Goal: Task Accomplishment & Management: Use online tool/utility

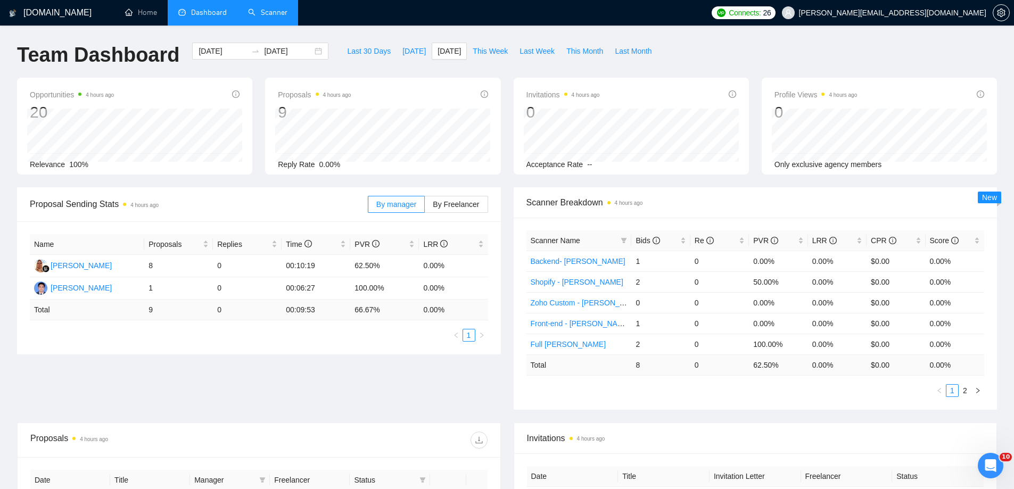
click at [266, 8] on link "Scanner" at bounding box center [267, 12] width 39 height 9
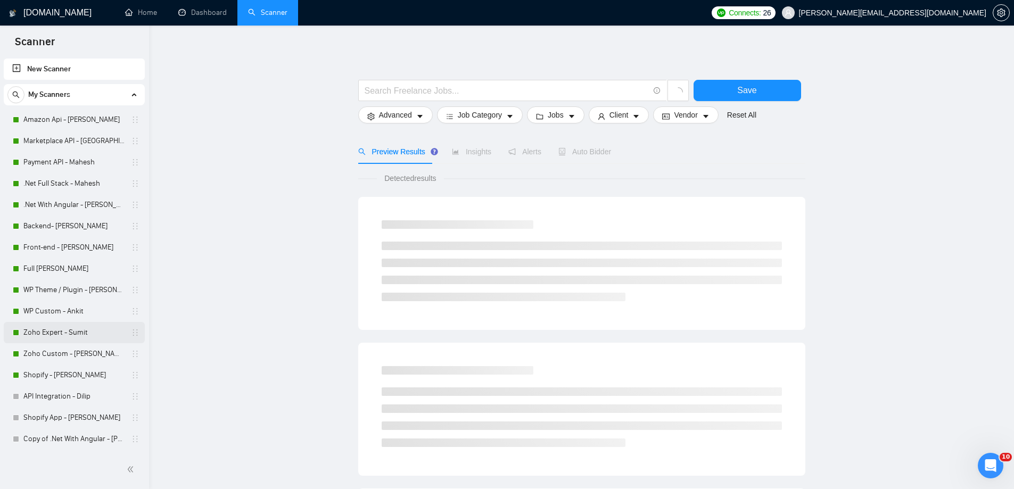
click at [68, 331] on link "Zoho Expert - Sumit" at bounding box center [73, 332] width 101 height 21
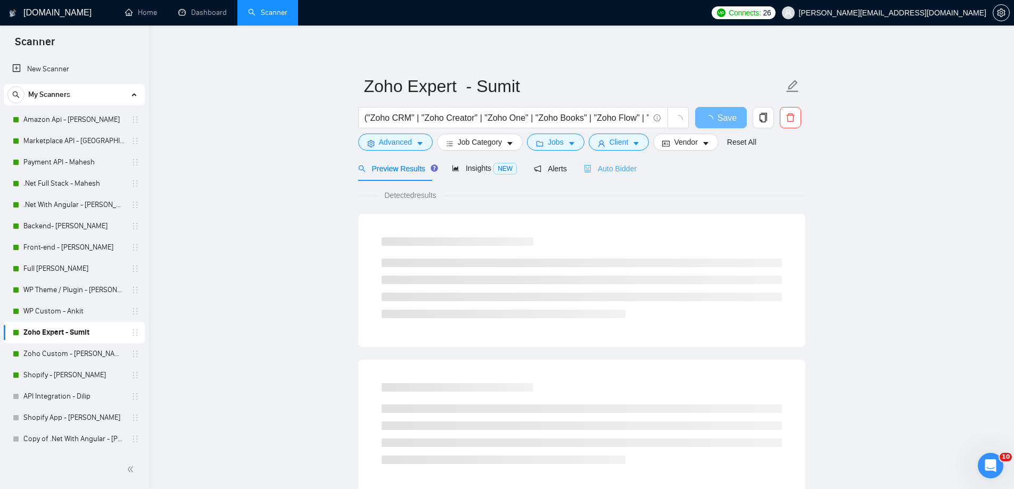
click at [614, 175] on div "Auto Bidder" at bounding box center [610, 168] width 53 height 25
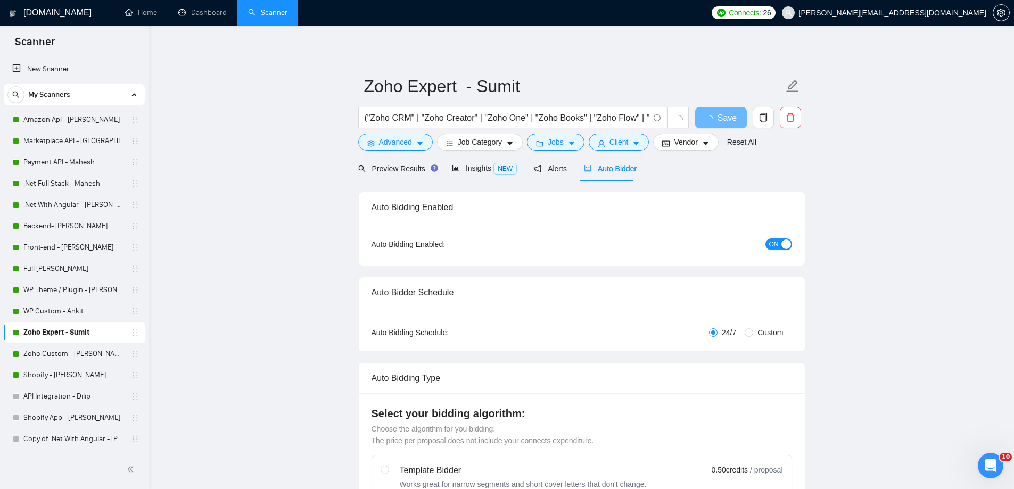
radio input "false"
radio input "true"
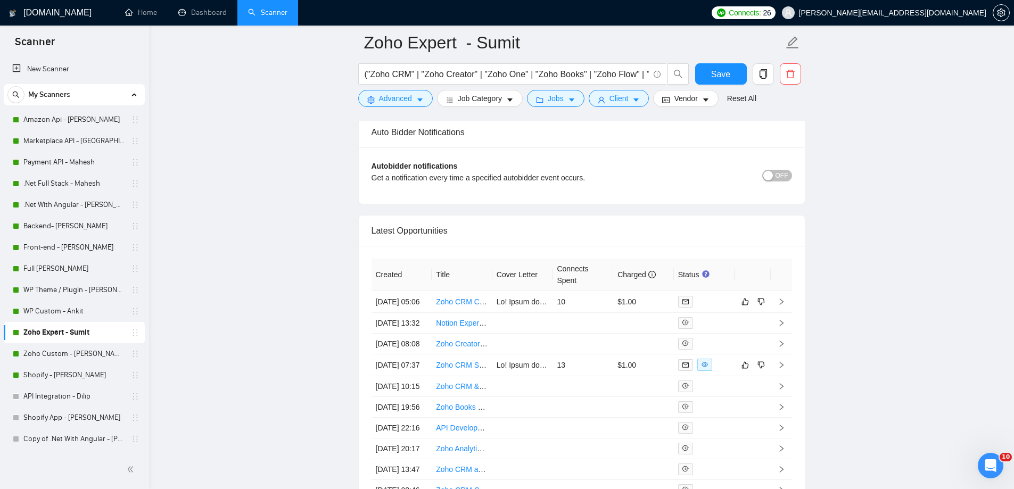
scroll to position [2661, 0]
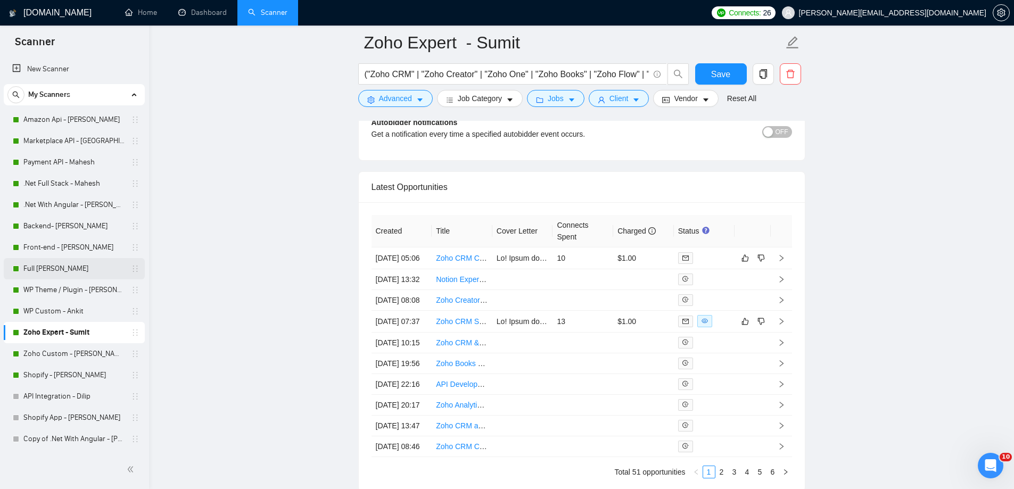
click at [62, 262] on link "Full [PERSON_NAME]" at bounding box center [73, 268] width 101 height 21
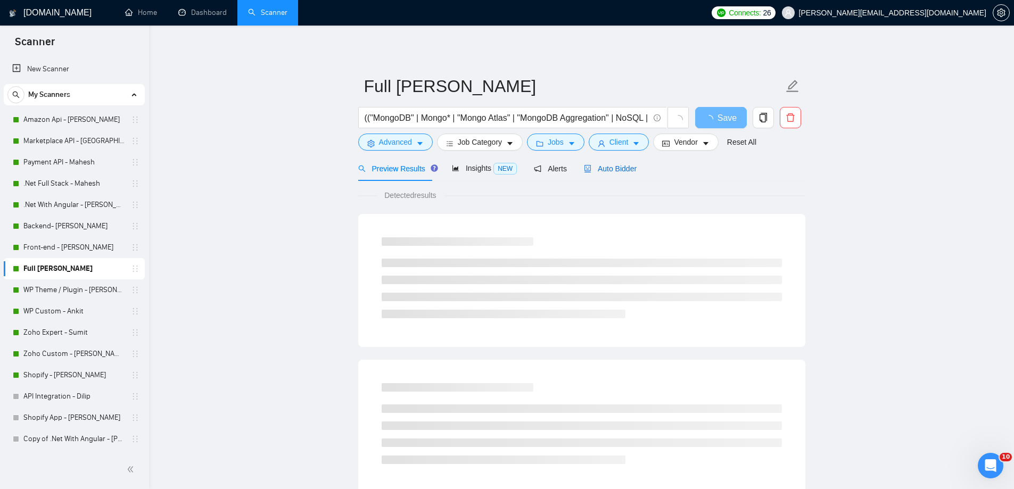
click at [624, 169] on span "Auto Bidder" at bounding box center [610, 168] width 53 height 9
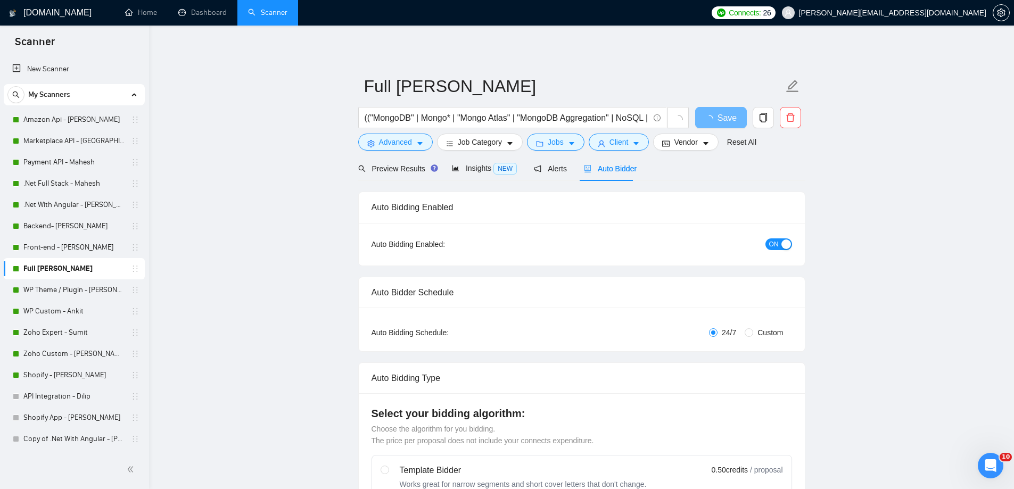
radio input "false"
radio input "true"
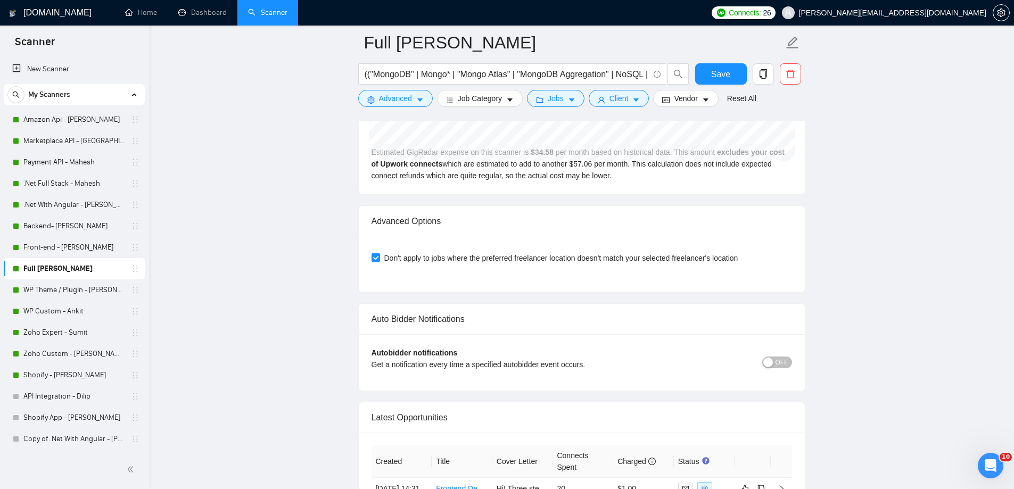
scroll to position [2501, 0]
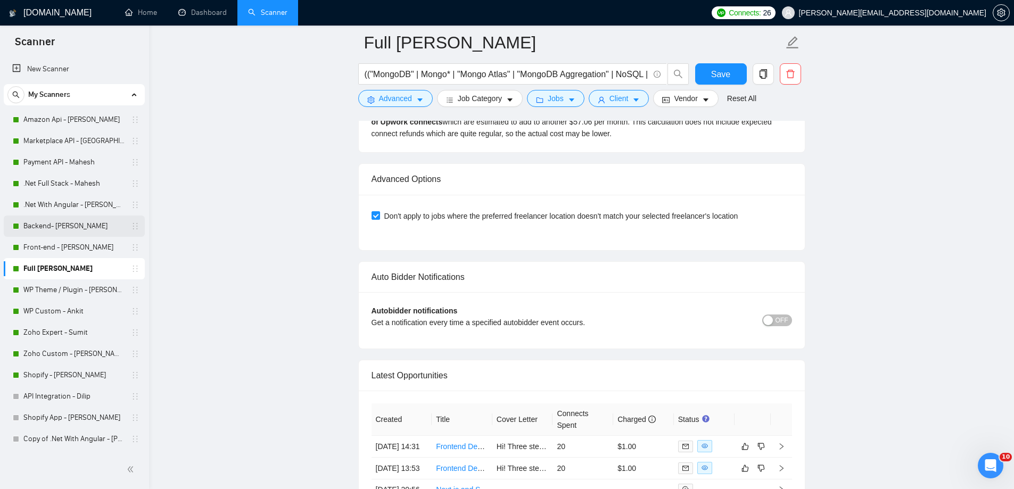
click at [51, 224] on link "Backend- [PERSON_NAME]" at bounding box center [73, 226] width 101 height 21
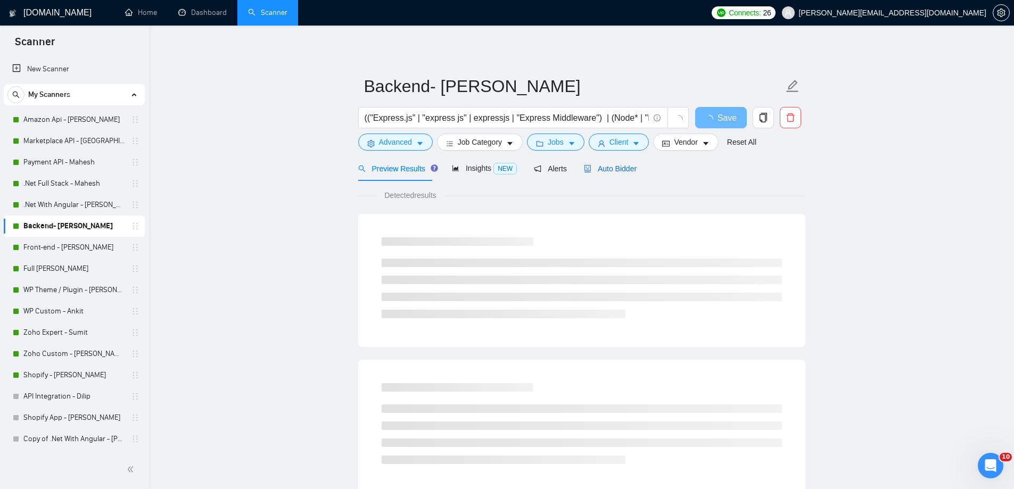
click at [613, 169] on span "Auto Bidder" at bounding box center [610, 168] width 53 height 9
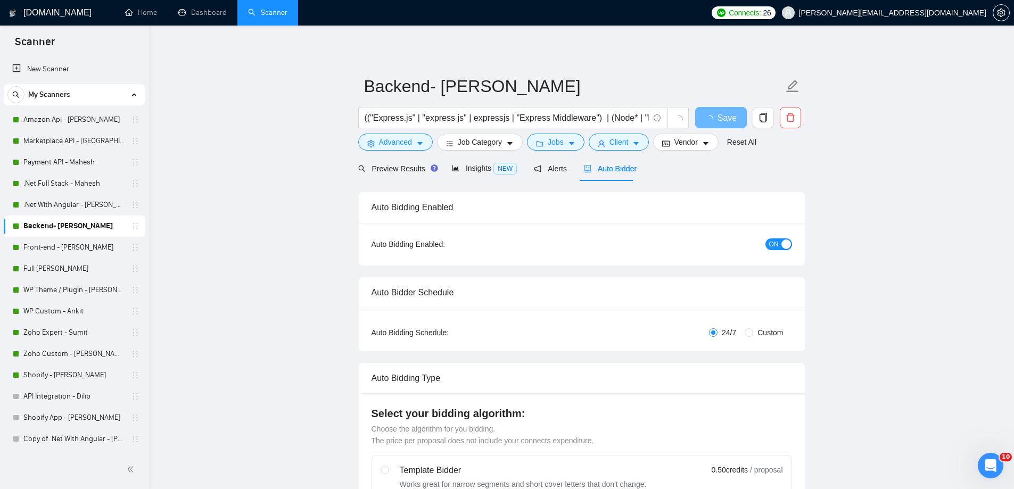
radio input "false"
radio input "true"
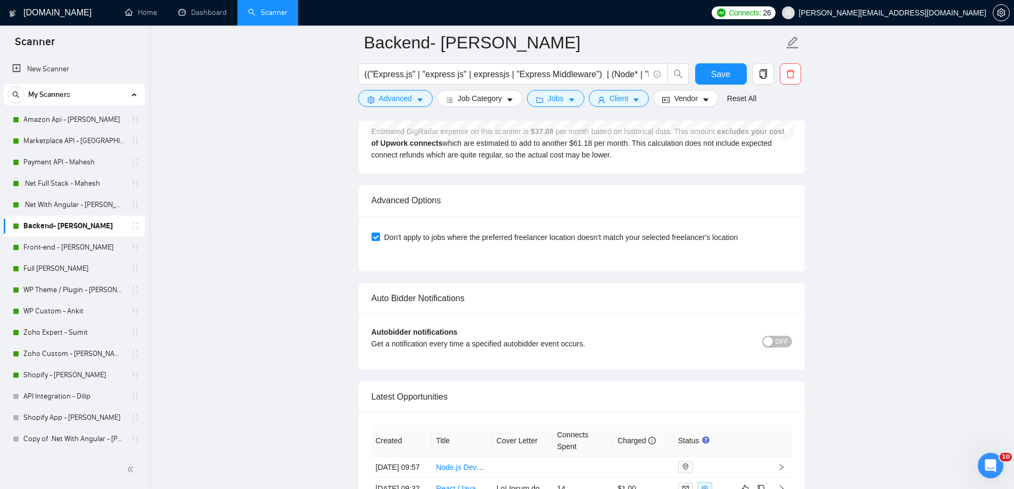
scroll to position [2661, 0]
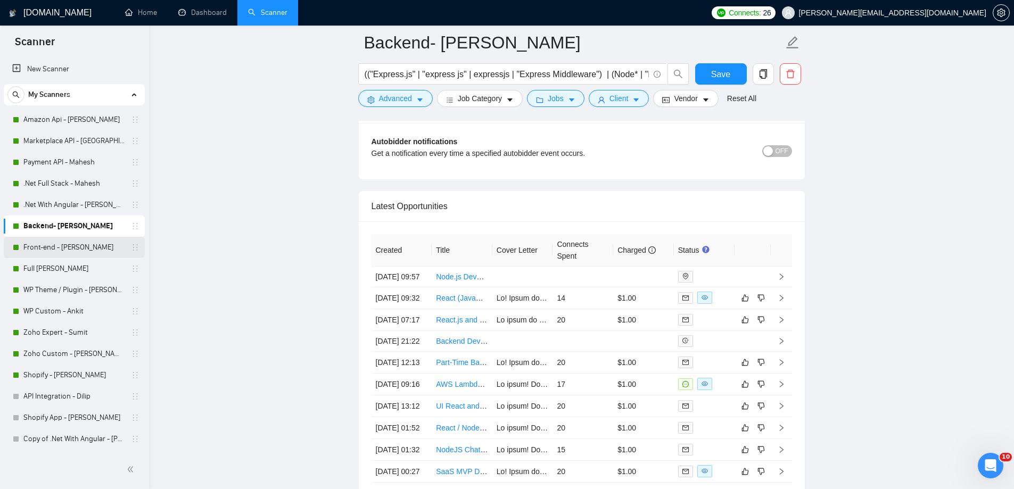
click at [31, 239] on link "Front-end - [PERSON_NAME]" at bounding box center [73, 247] width 101 height 21
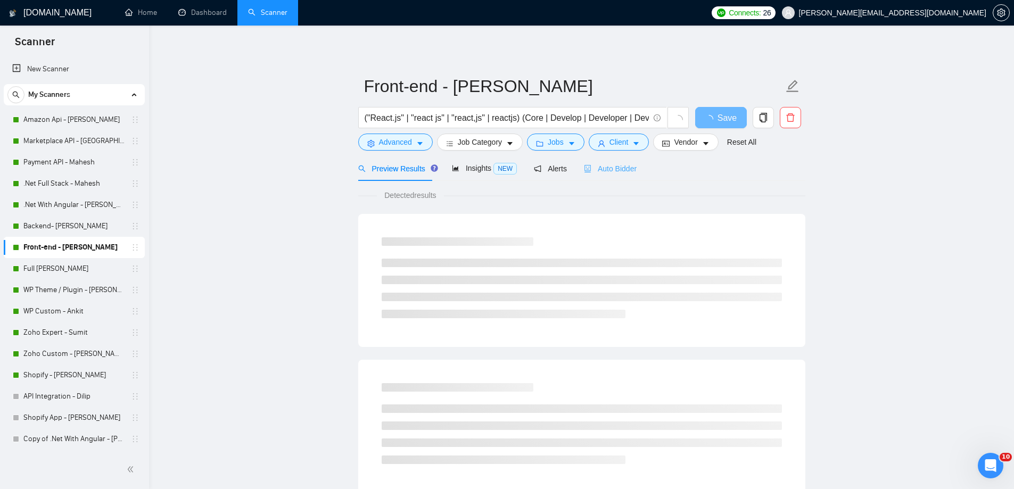
click at [617, 175] on div "Auto Bidder" at bounding box center [610, 168] width 53 height 25
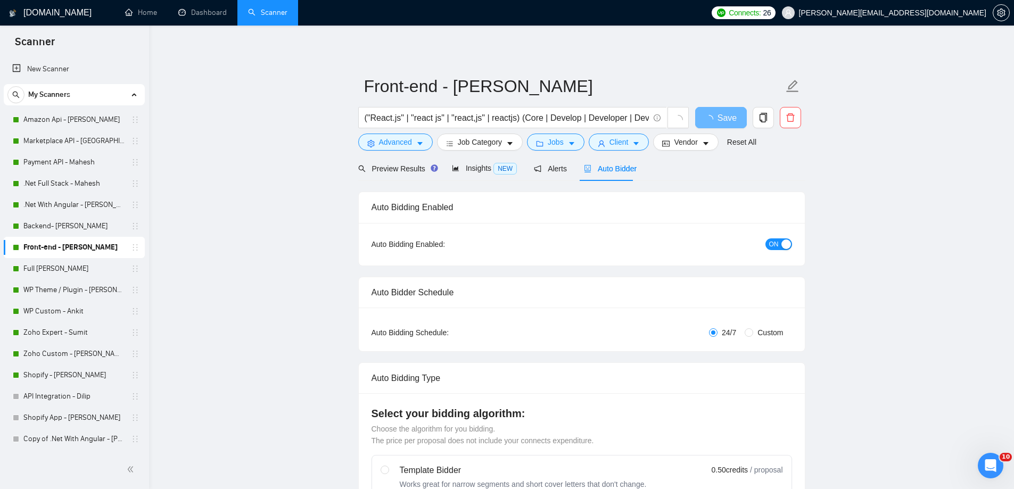
radio input "false"
radio input "true"
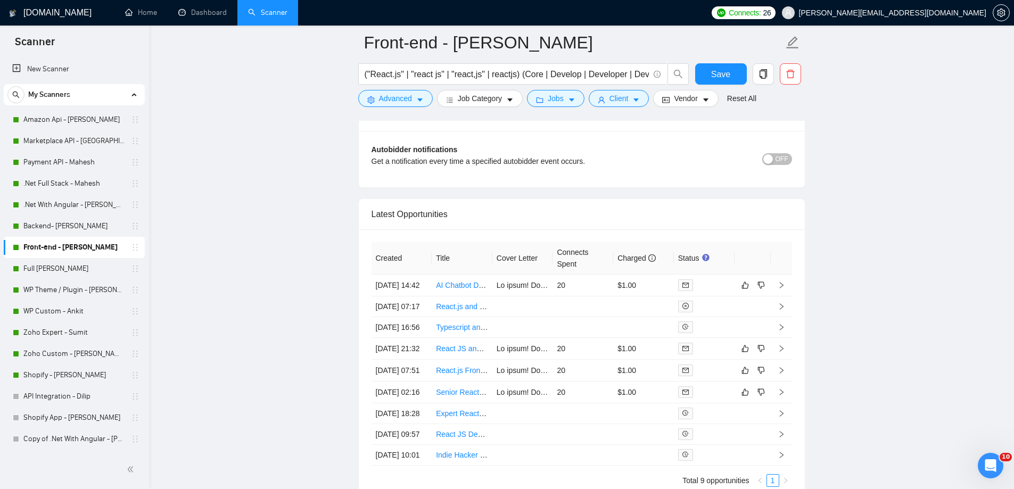
scroll to position [2661, 0]
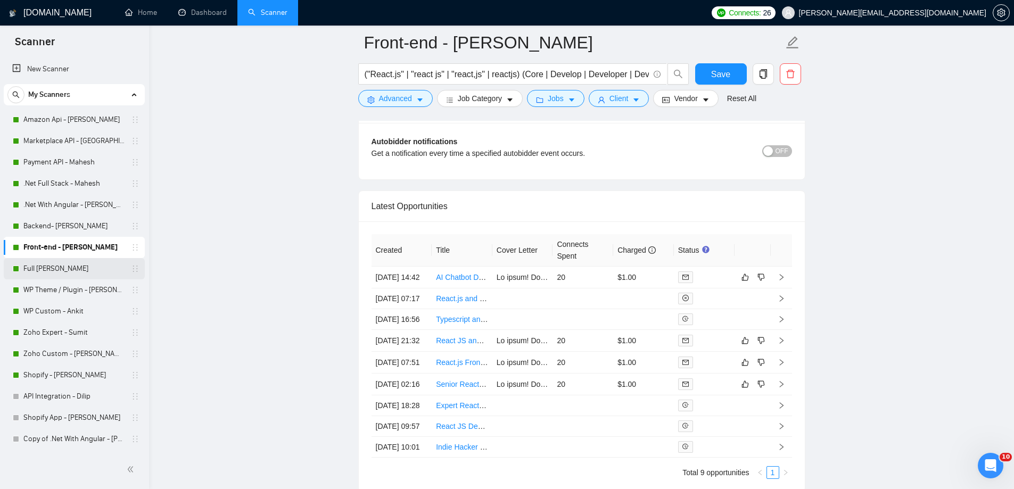
click at [70, 264] on link "Full [PERSON_NAME]" at bounding box center [73, 268] width 101 height 21
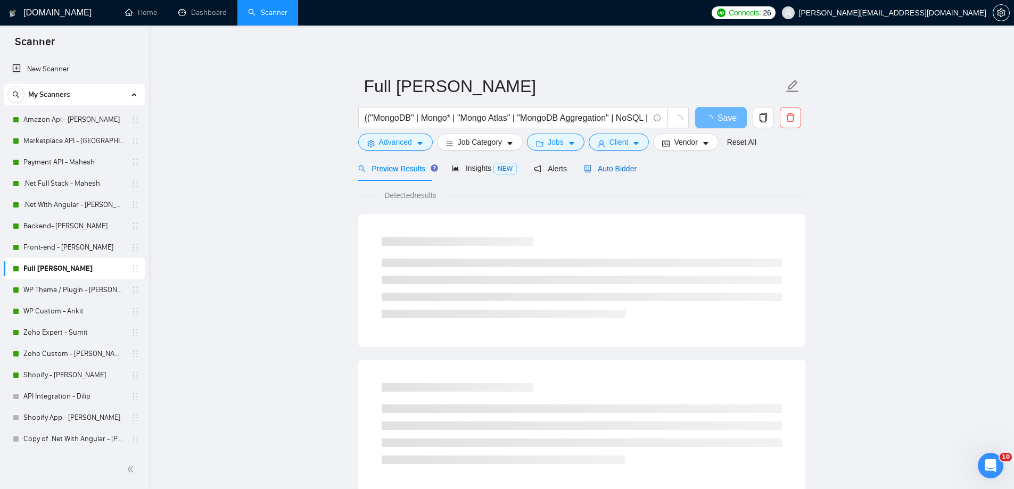
click at [601, 166] on span "Auto Bidder" at bounding box center [610, 168] width 53 height 9
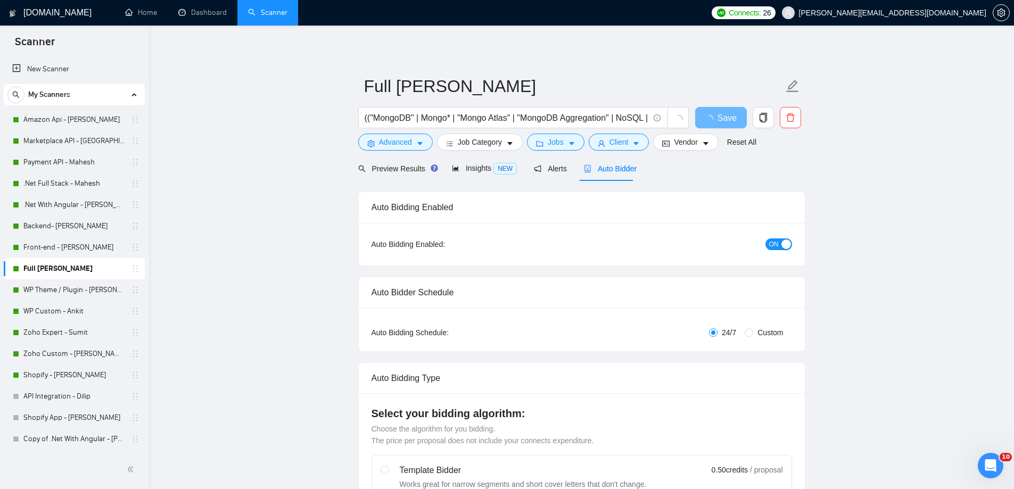
radio input "false"
radio input "true"
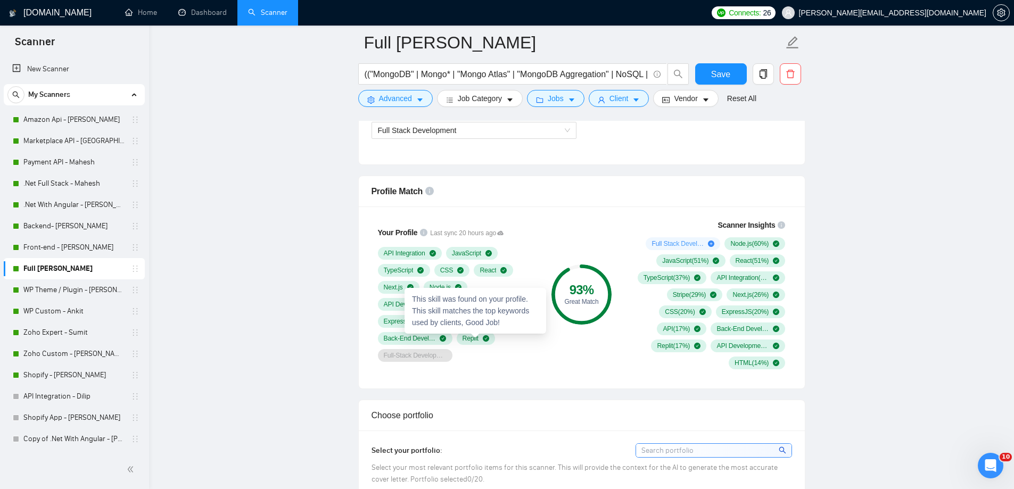
scroll to position [479, 0]
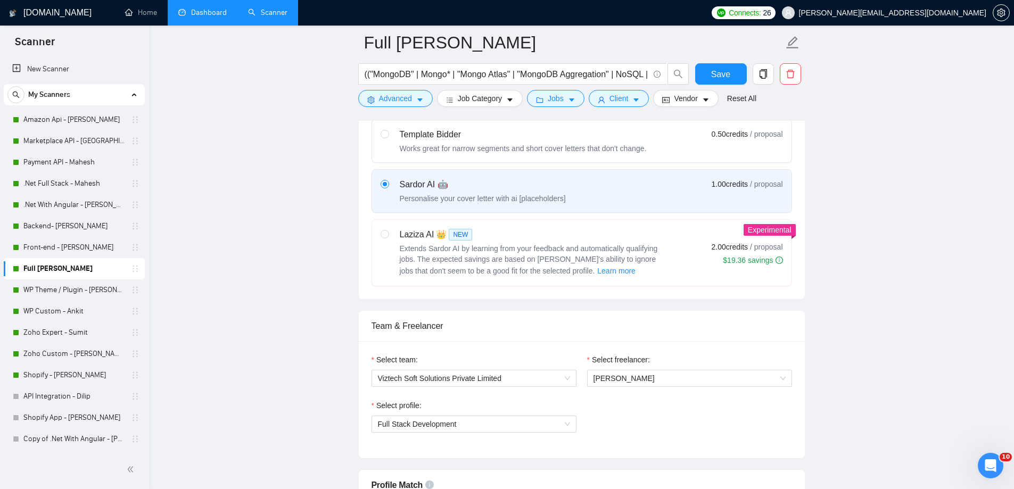
click at [200, 13] on link "Dashboard" at bounding box center [202, 12] width 48 height 9
